Goal: Task Accomplishment & Management: Complete application form

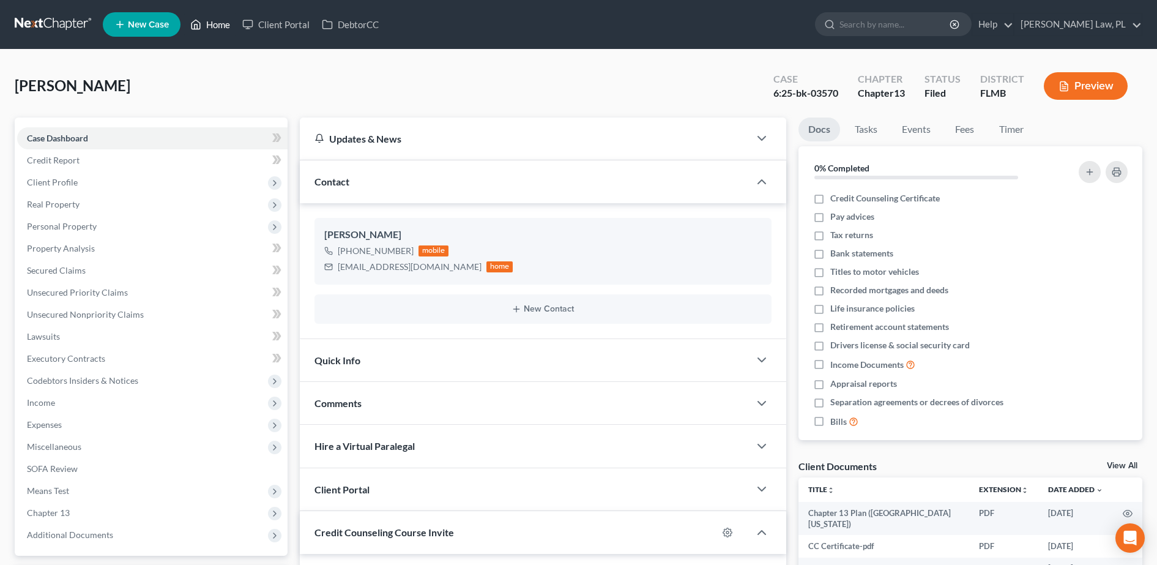
click at [222, 25] on link "Home" at bounding box center [210, 24] width 52 height 22
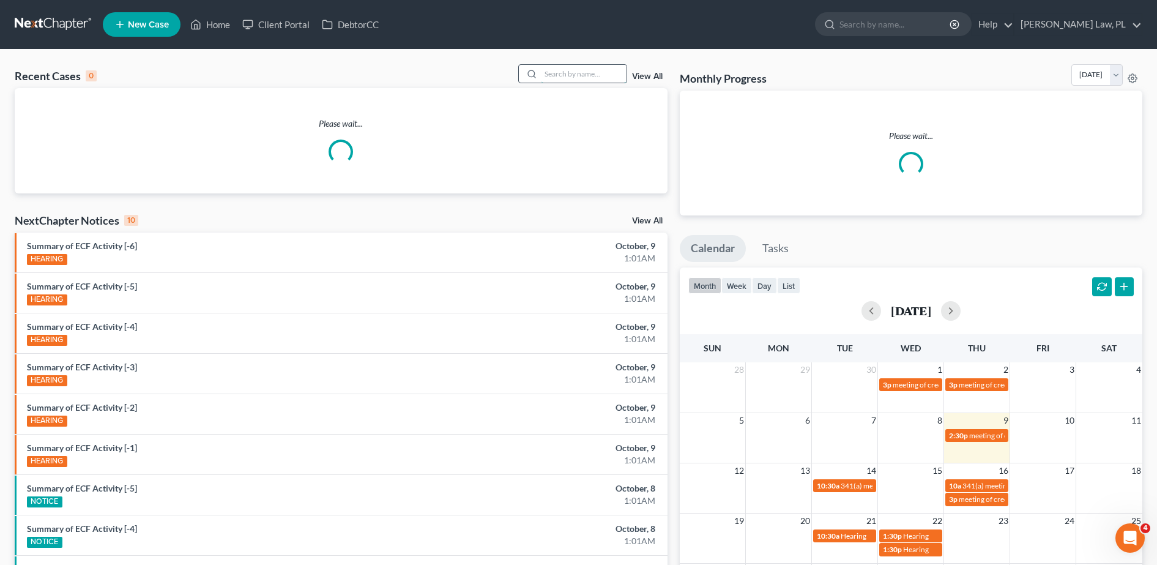
click at [604, 69] on input "search" at bounding box center [584, 74] width 86 height 18
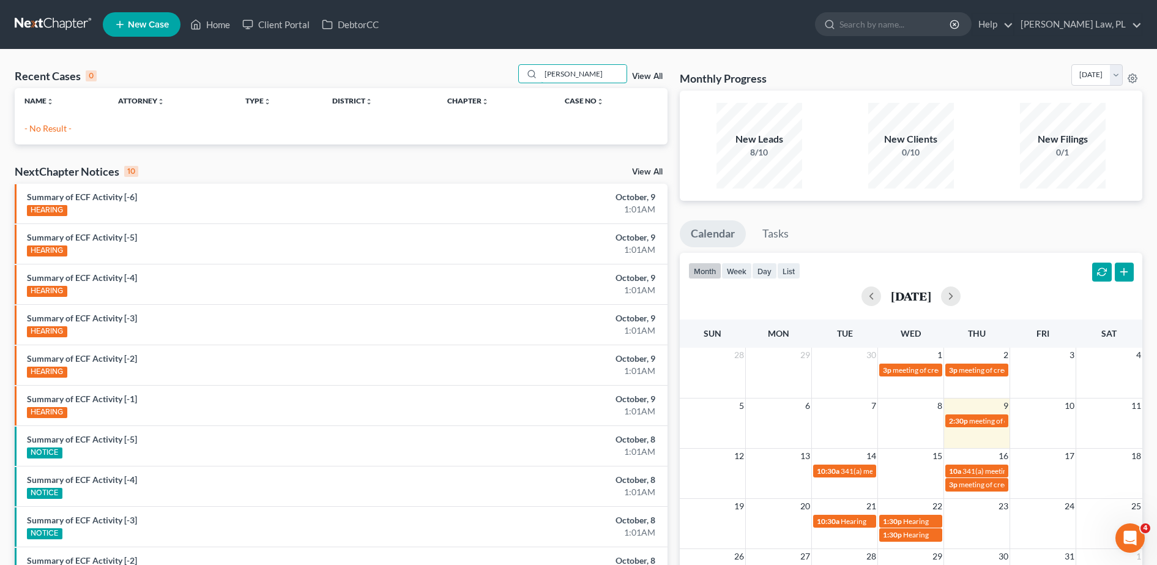
type input "[PERSON_NAME]"
click at [163, 22] on span "New Case" at bounding box center [148, 24] width 41 height 9
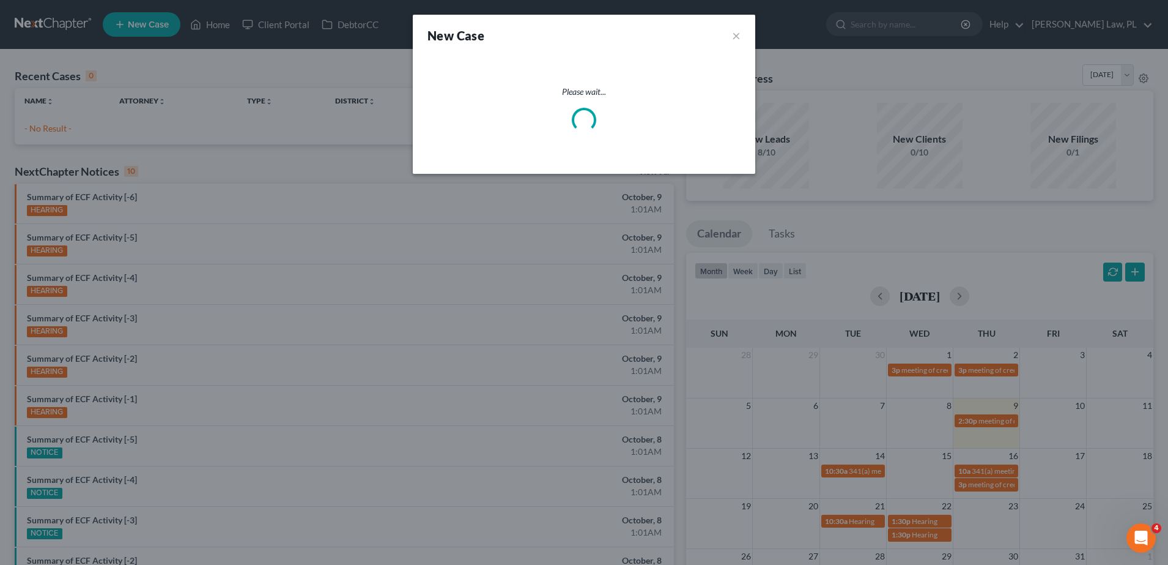
select select "15"
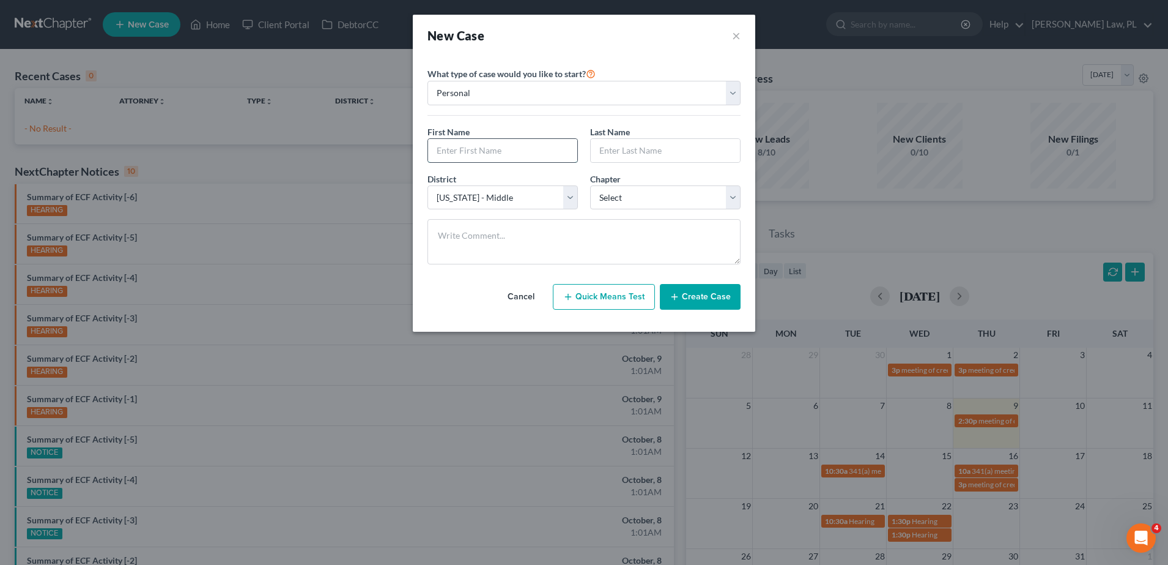
click at [476, 161] on input "text" at bounding box center [502, 150] width 149 height 23
type input "[PERSON_NAME]"
click at [642, 191] on select "Select 7 11 12 13" at bounding box center [665, 197] width 150 height 24
select select "0"
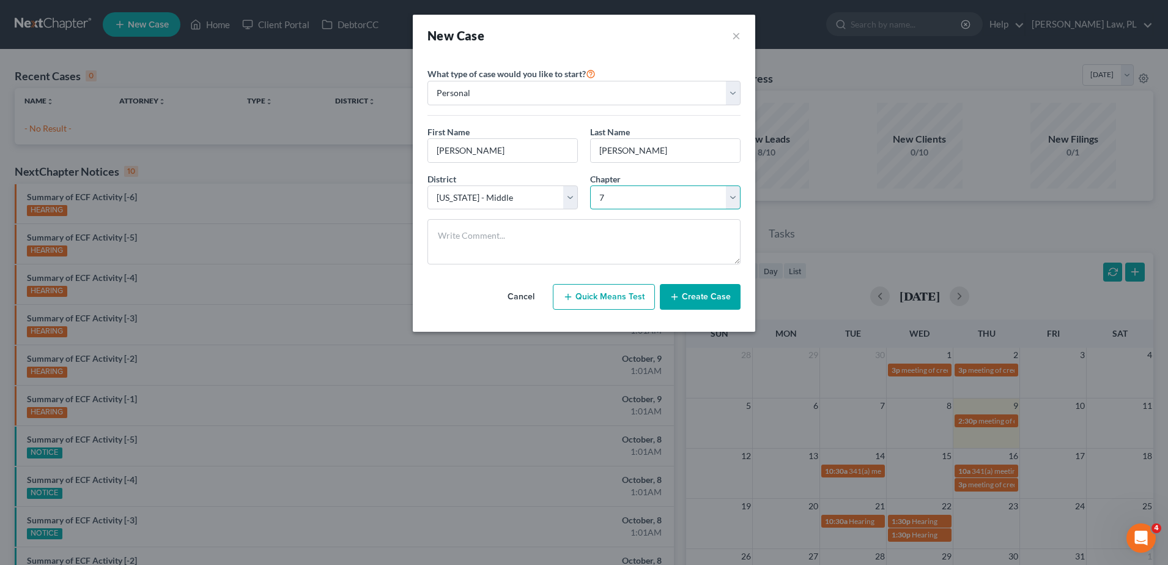
click at [590, 185] on select "Select 7 11 12 13" at bounding box center [665, 197] width 150 height 24
click at [684, 299] on button "Create Case" at bounding box center [700, 297] width 81 height 26
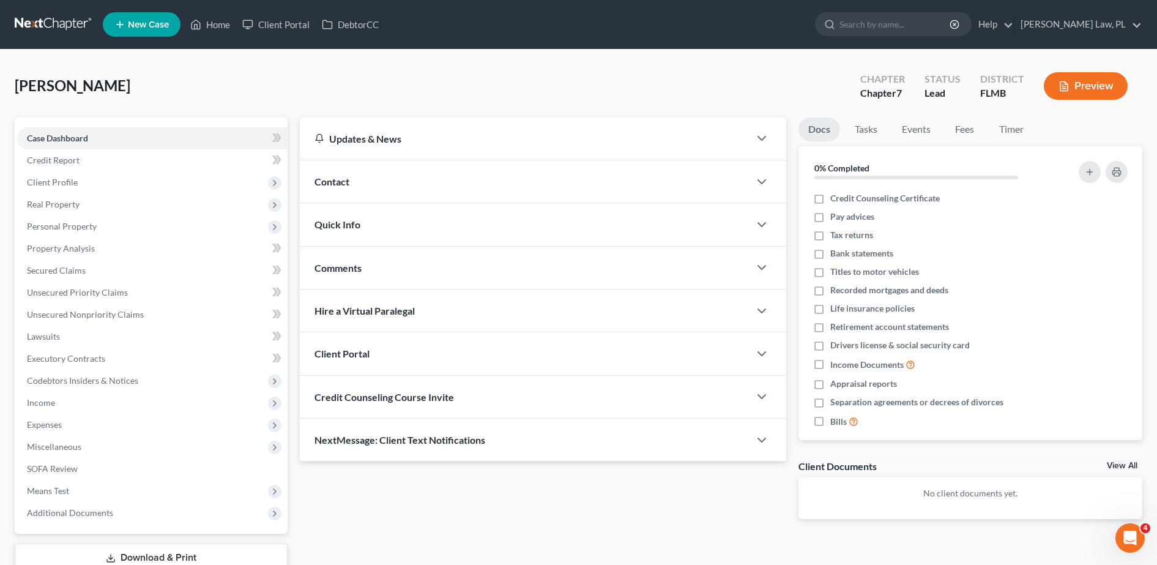
click at [323, 177] on span "Contact" at bounding box center [331, 182] width 35 height 12
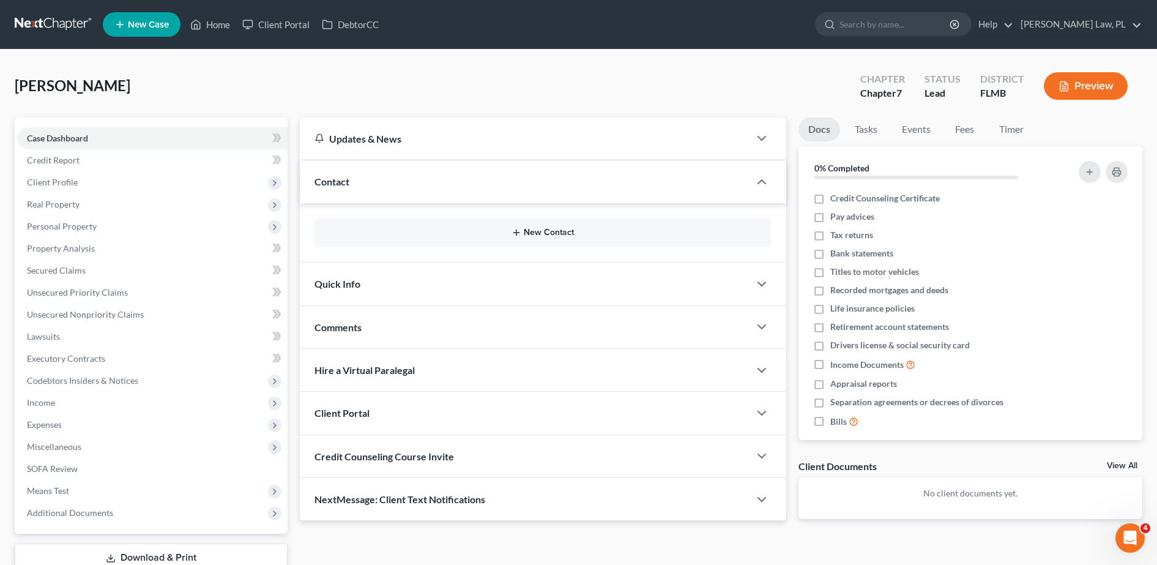
click at [392, 232] on button "New Contact" at bounding box center [542, 233] width 437 height 10
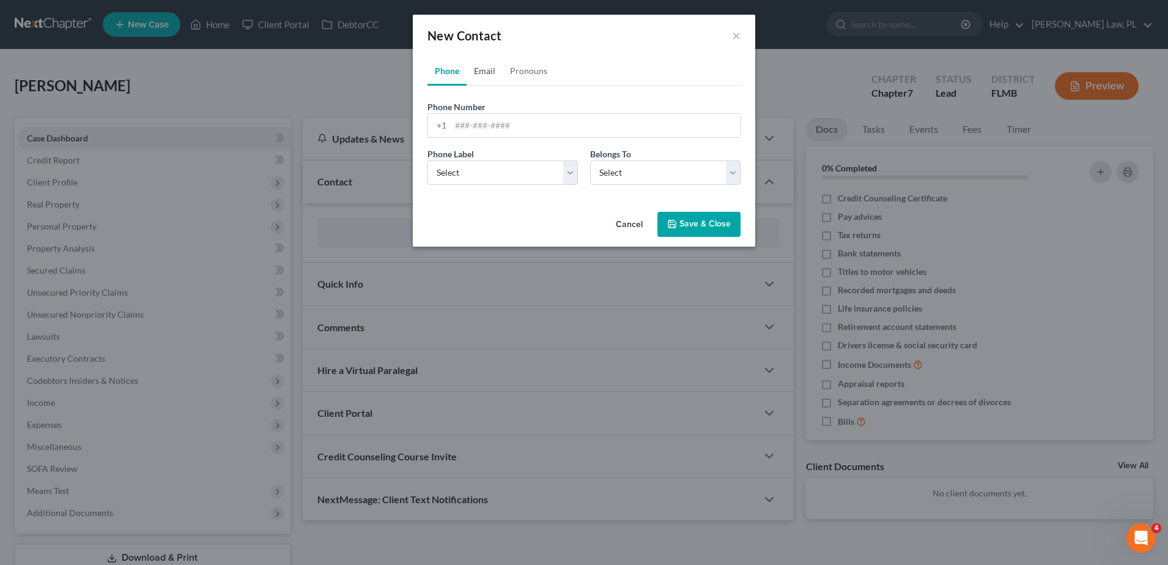
click at [486, 66] on link "Email" at bounding box center [485, 70] width 36 height 29
click at [502, 124] on input "email" at bounding box center [595, 125] width 289 height 23
paste input "[EMAIL_ADDRESS][DOMAIN_NAME]"
type input "[EMAIL_ADDRESS][DOMAIN_NAME]"
click at [649, 171] on select "Select Client Other" at bounding box center [665, 172] width 150 height 24
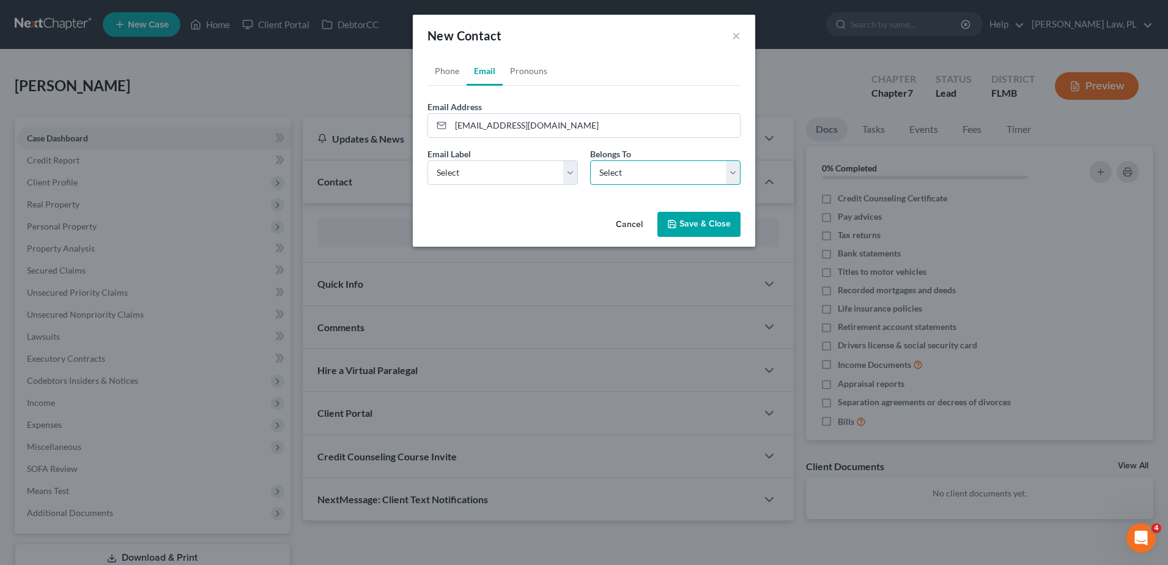
select select "0"
click at [590, 160] on select "Select Client Other" at bounding box center [665, 172] width 150 height 24
click at [547, 173] on select "Select Home Work Other" at bounding box center [503, 172] width 150 height 24
select select "0"
click at [428, 160] on select "Select Home Work Other" at bounding box center [503, 172] width 150 height 24
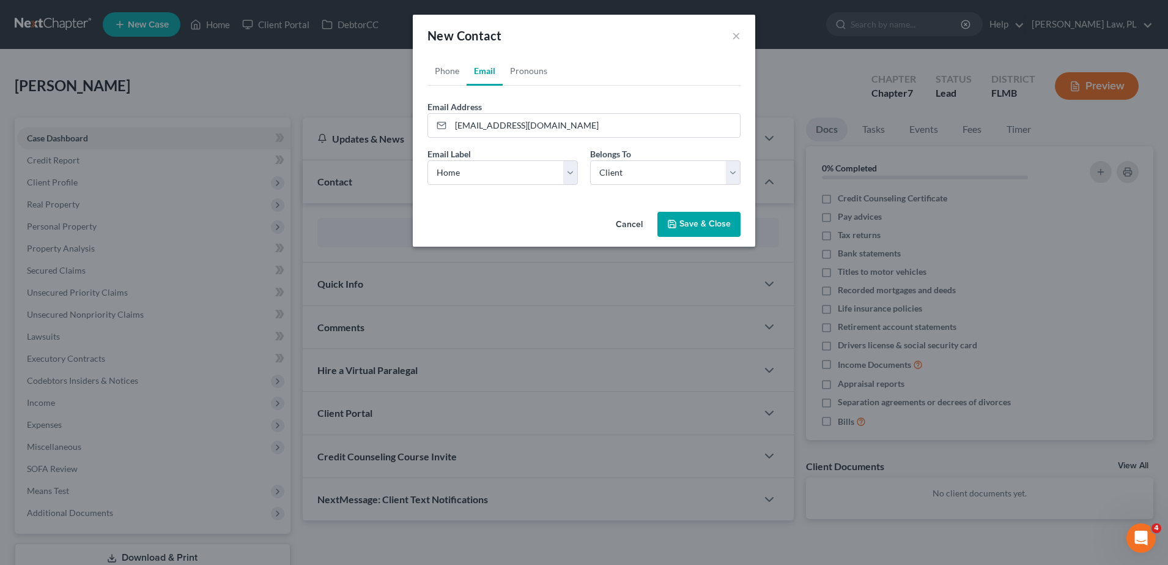
click at [686, 237] on div "Cancel Save & Close" at bounding box center [584, 227] width 343 height 40
click at [725, 229] on button "Save & Close" at bounding box center [699, 225] width 83 height 26
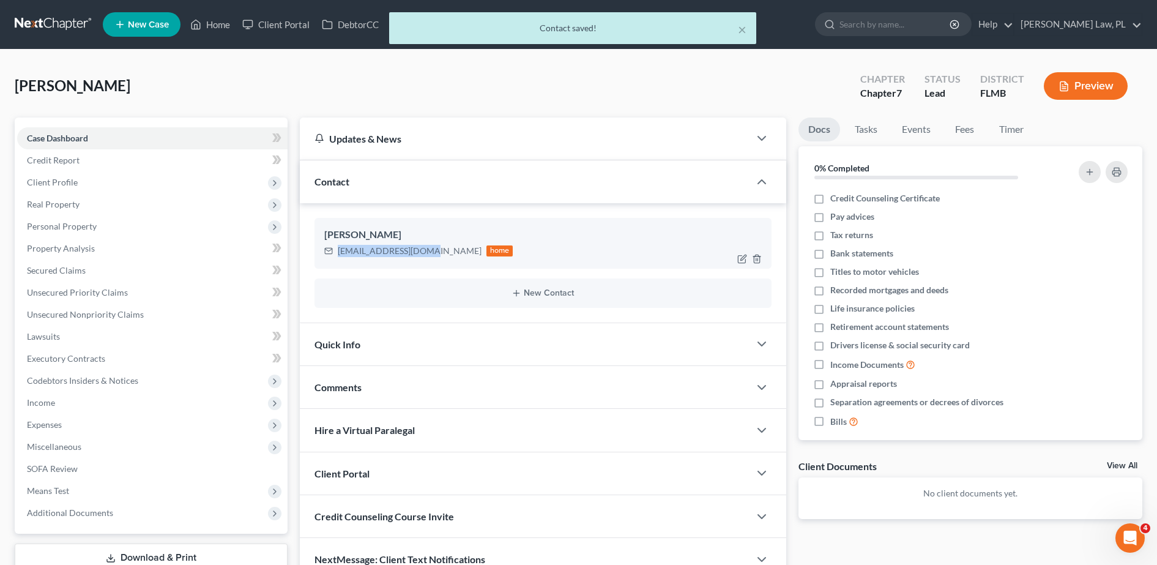
drag, startPoint x: 338, startPoint y: 247, endPoint x: 433, endPoint y: 246, distance: 94.8
click at [433, 246] on div "[EMAIL_ADDRESS][DOMAIN_NAME] home" at bounding box center [418, 251] width 189 height 16
copy div "[EMAIL_ADDRESS][DOMAIN_NAME]"
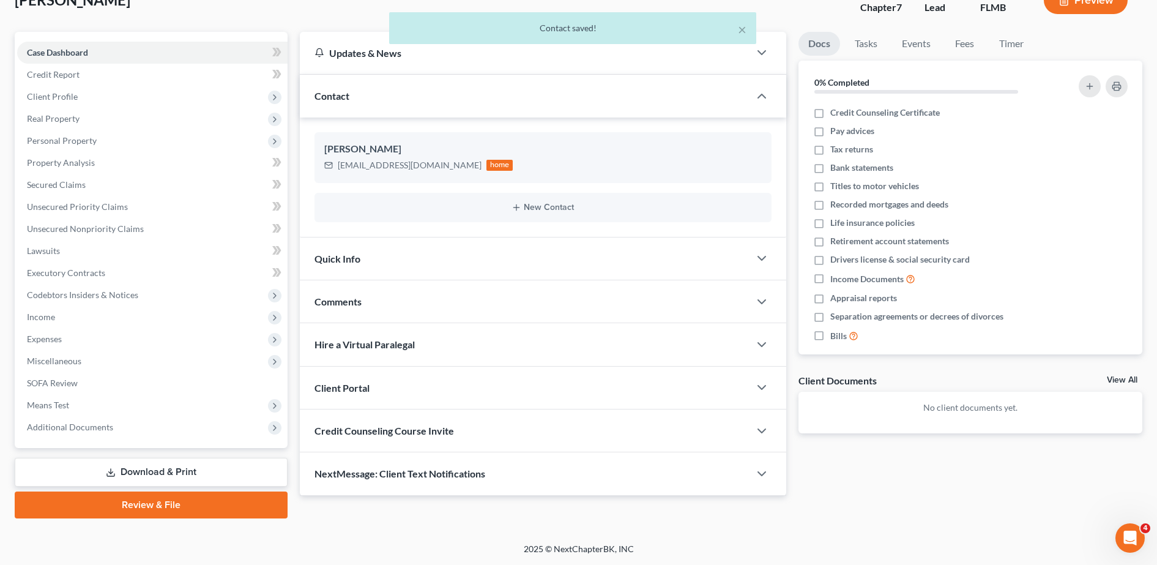
click at [430, 434] on span "Credit Counseling Course Invite" at bounding box center [383, 431] width 139 height 12
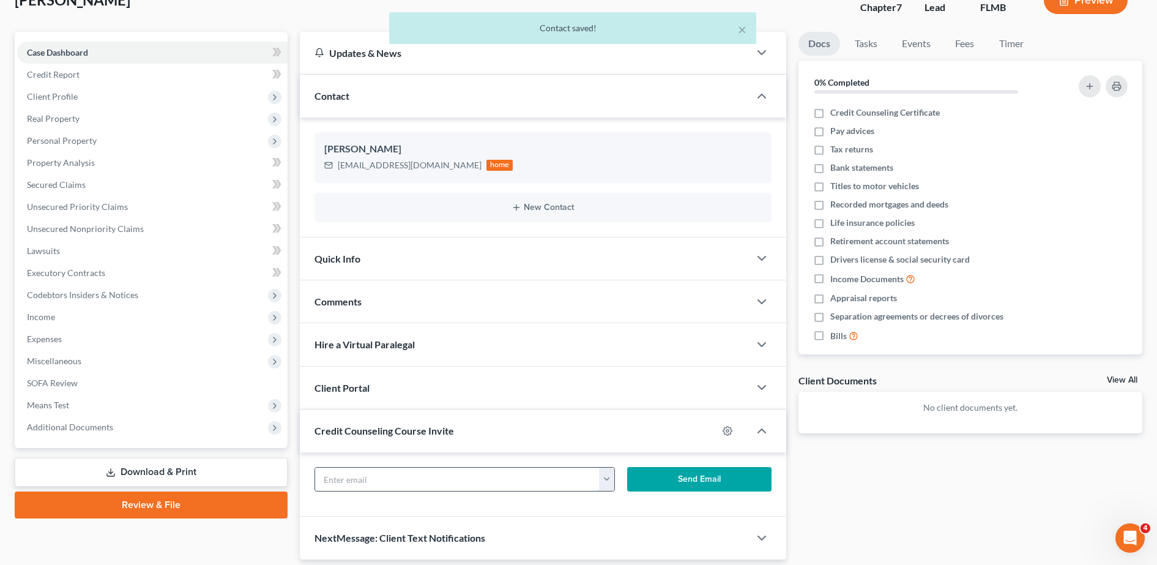
click at [357, 467] on input "text" at bounding box center [457, 478] width 285 height 23
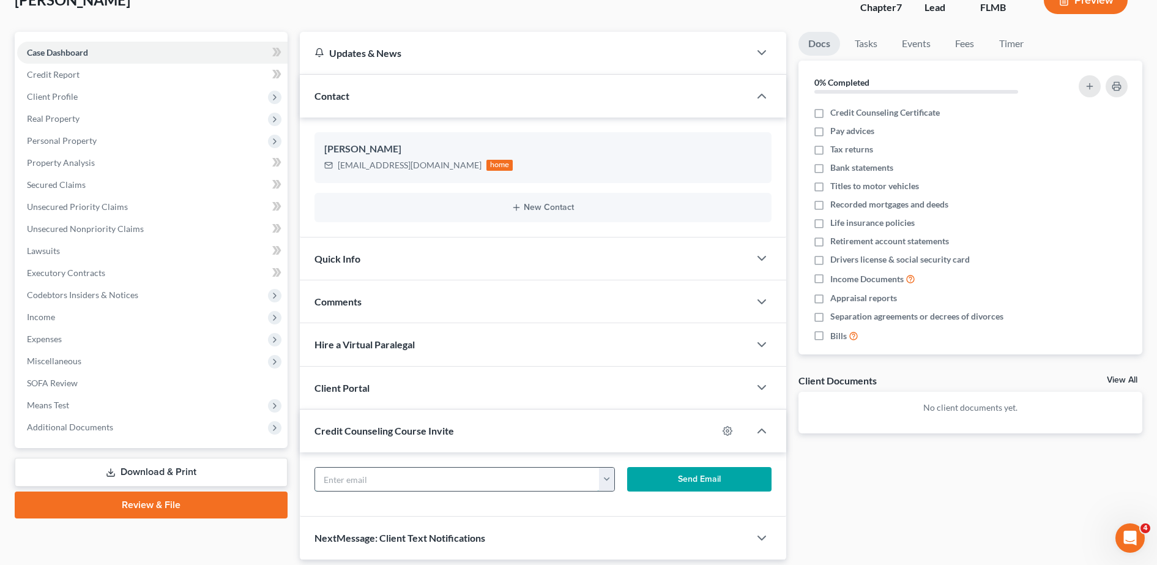
paste input "[EMAIL_ADDRESS][DOMAIN_NAME]"
type input "[EMAIL_ADDRESS][DOMAIN_NAME]"
click at [736, 478] on button "Send Email" at bounding box center [699, 479] width 144 height 24
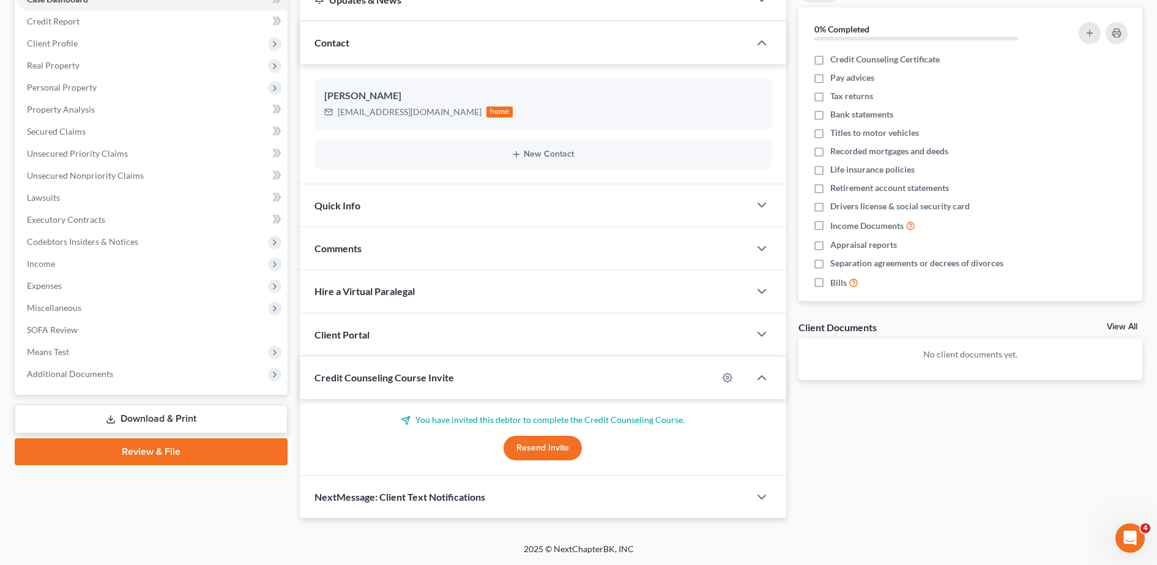
scroll to position [0, 0]
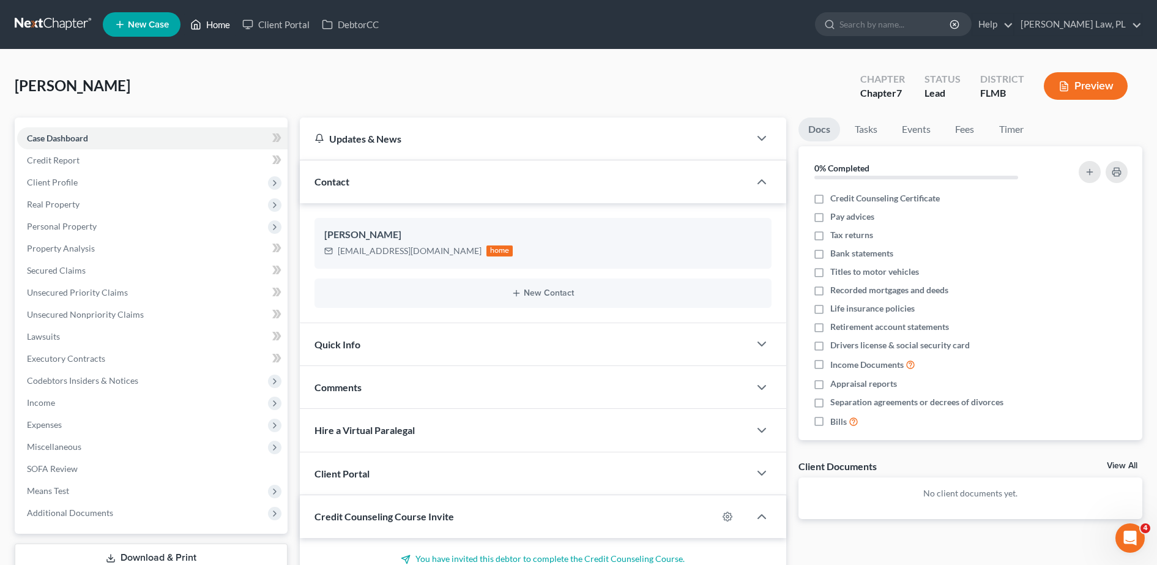
click at [223, 24] on link "Home" at bounding box center [210, 24] width 52 height 22
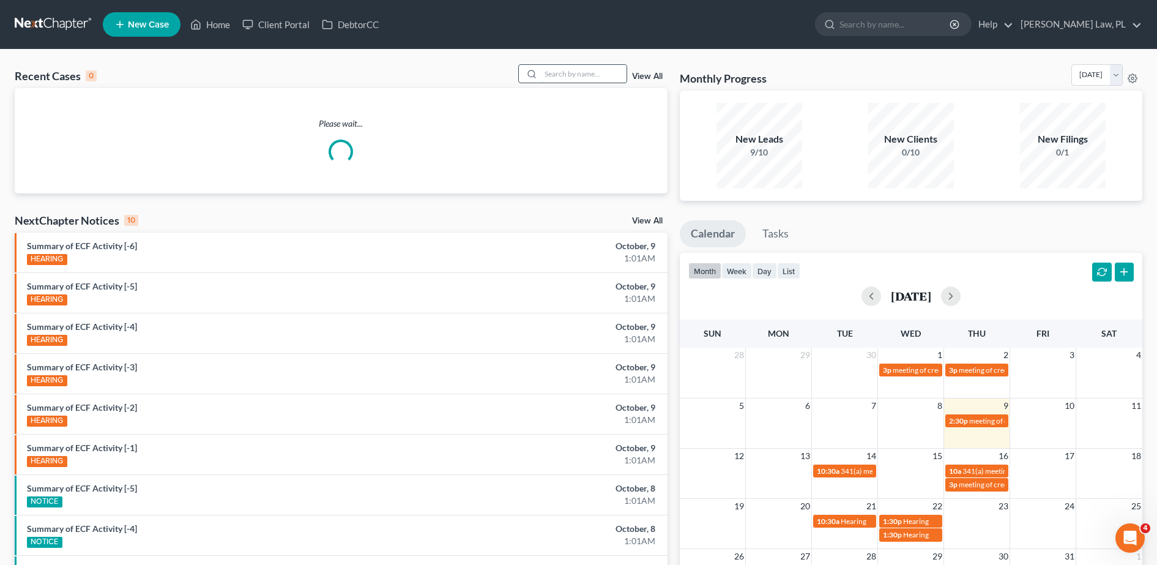
click at [604, 65] on input "search" at bounding box center [584, 74] width 86 height 18
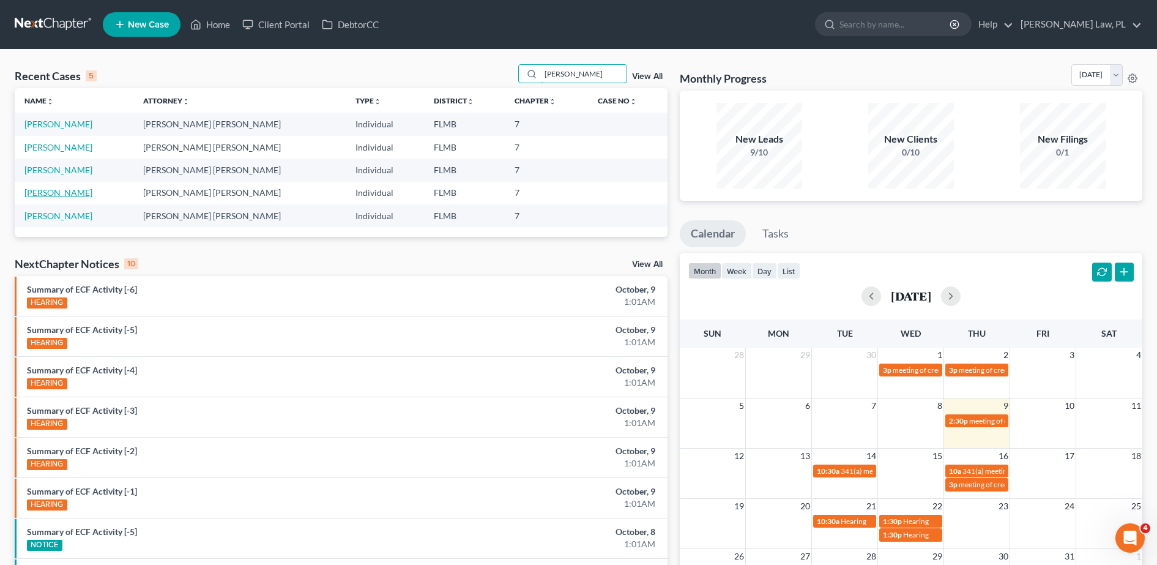
type input "[PERSON_NAME]"
click at [61, 195] on link "[PERSON_NAME]" at bounding box center [58, 192] width 68 height 10
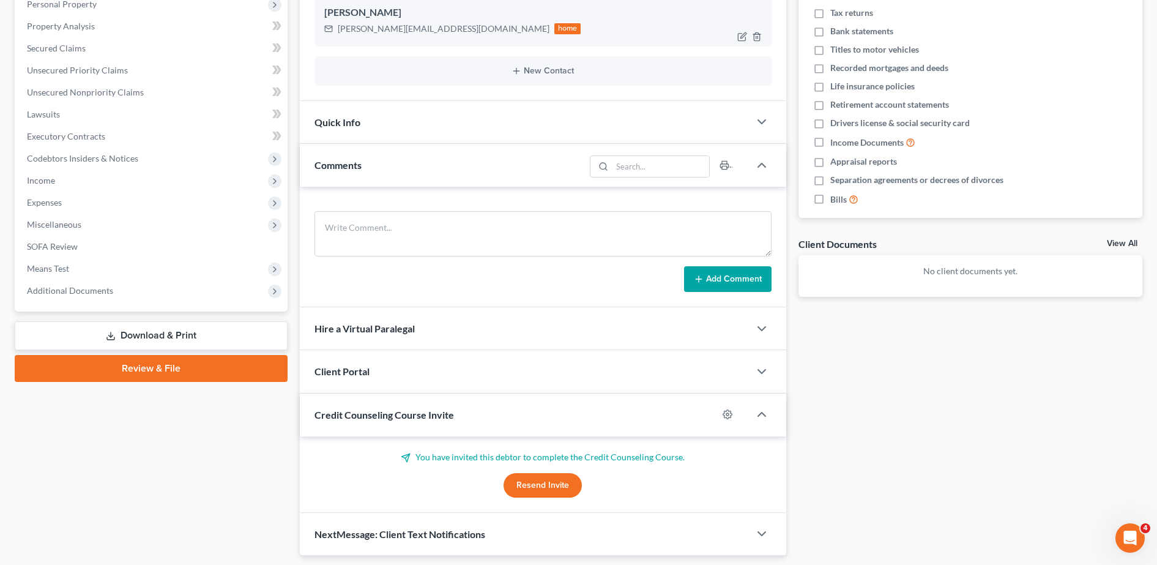
scroll to position [223, 0]
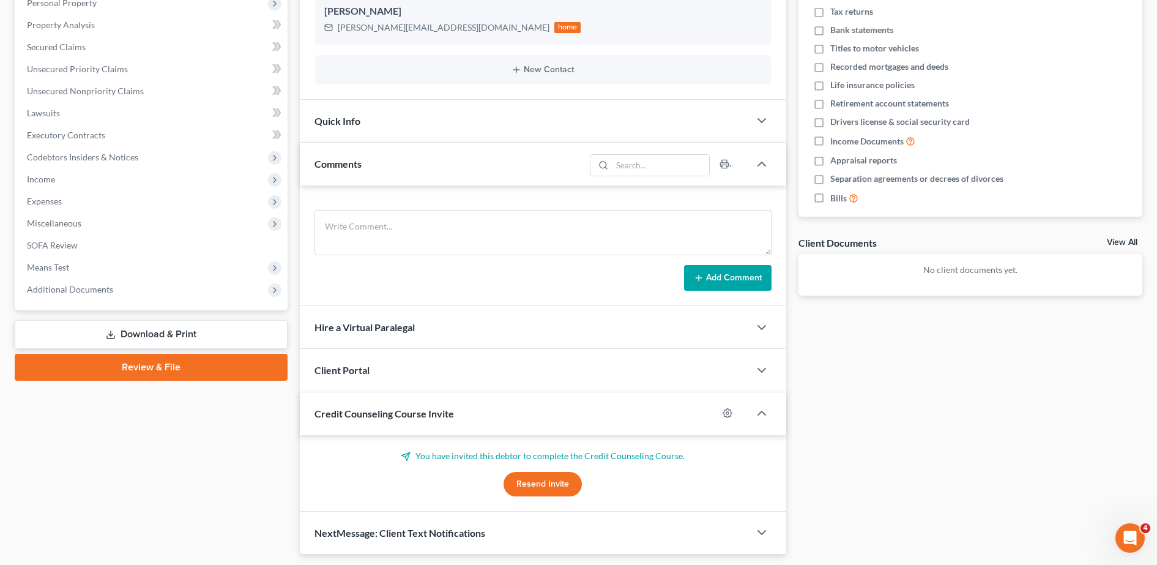
click at [530, 488] on button "Resend Invite" at bounding box center [542, 484] width 78 height 24
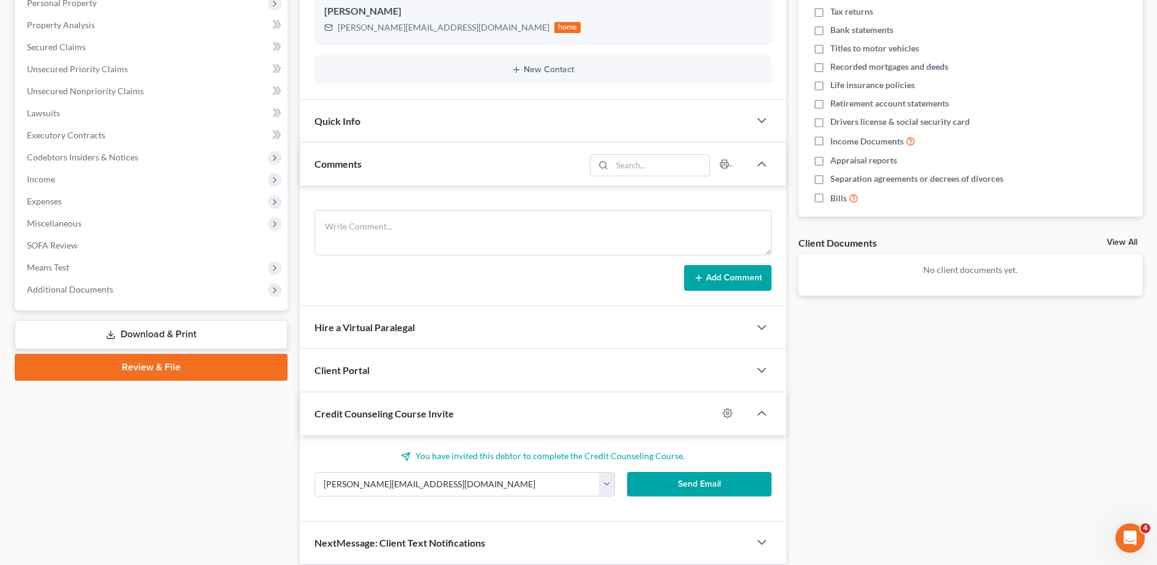
click at [653, 486] on button "Send Email" at bounding box center [699, 484] width 144 height 24
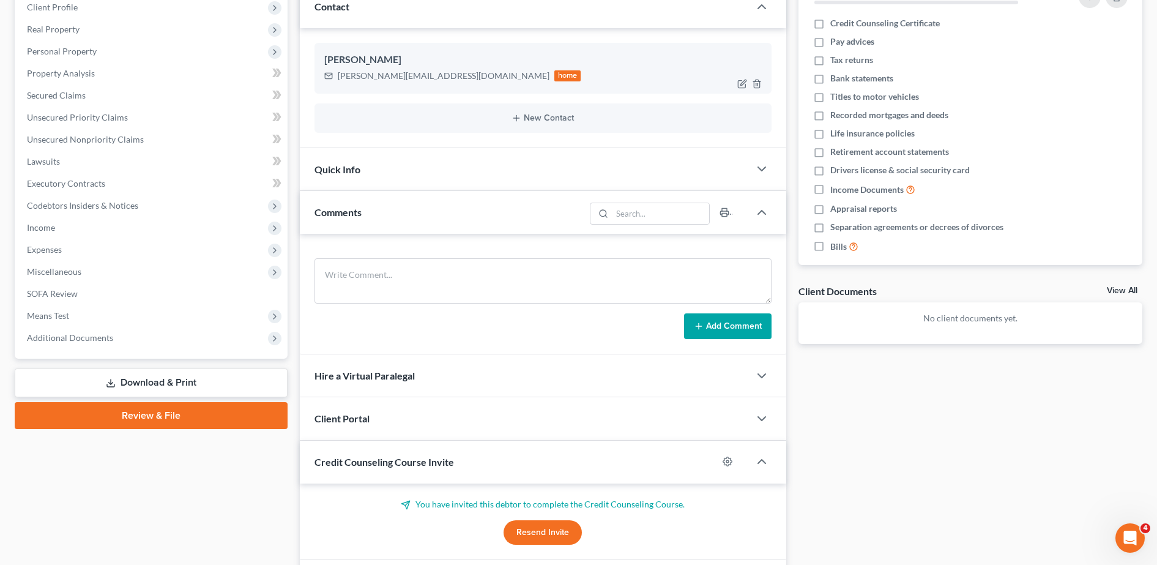
scroll to position [174, 0]
drag, startPoint x: 336, startPoint y: 73, endPoint x: 437, endPoint y: 79, distance: 101.7
click at [437, 79] on div "[PERSON_NAME][EMAIL_ADDRESS][DOMAIN_NAME] home" at bounding box center [452, 77] width 257 height 16
copy div "[PERSON_NAME][EMAIL_ADDRESS][DOMAIN_NAME]"
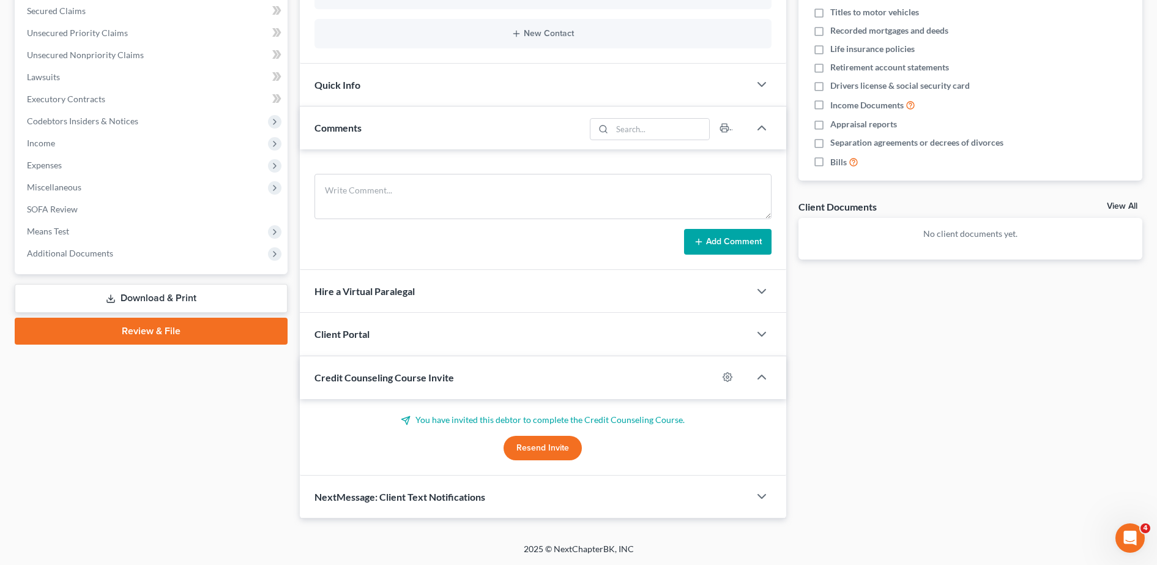
click at [543, 442] on button "Resend Invite" at bounding box center [542, 448] width 78 height 24
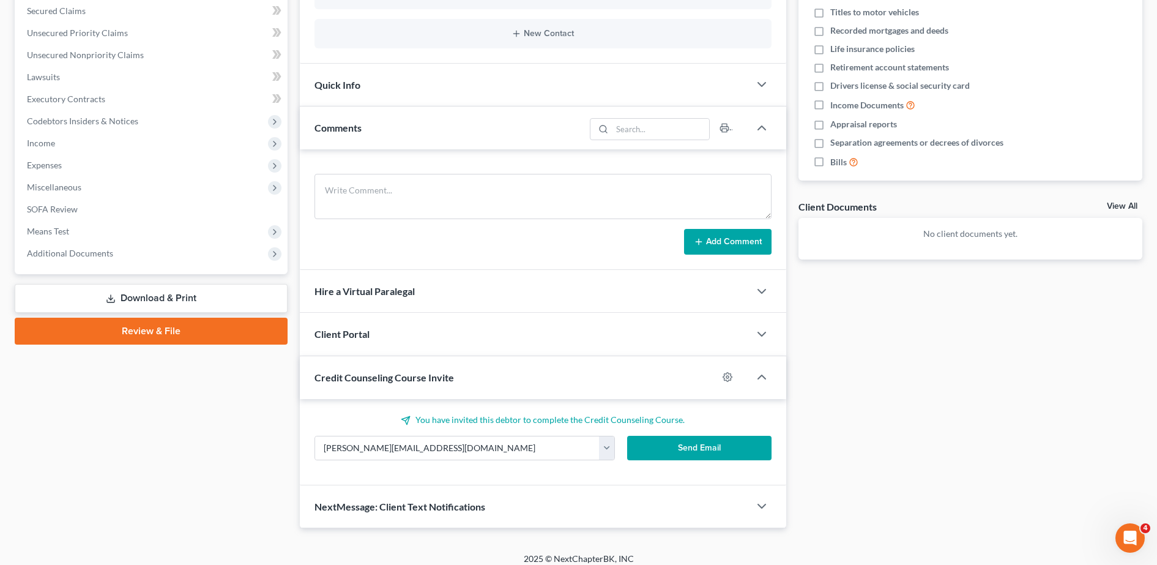
scroll to position [0, 0]
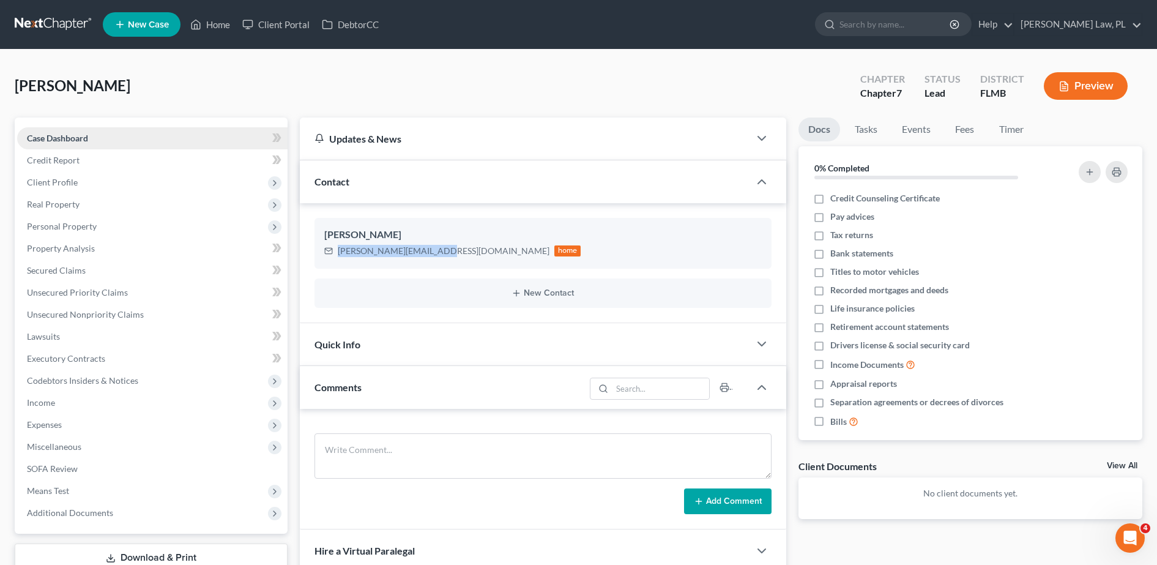
click at [131, 146] on link "Case Dashboard" at bounding box center [152, 138] width 270 height 22
click at [237, 23] on ul "New Case Home Client Portal DebtorCC - No Result - See all results Or Press Ent…" at bounding box center [622, 25] width 1039 height 32
click at [212, 26] on link "Home" at bounding box center [210, 24] width 52 height 22
